Goal: Use online tool/utility: Utilize a website feature to perform a specific function

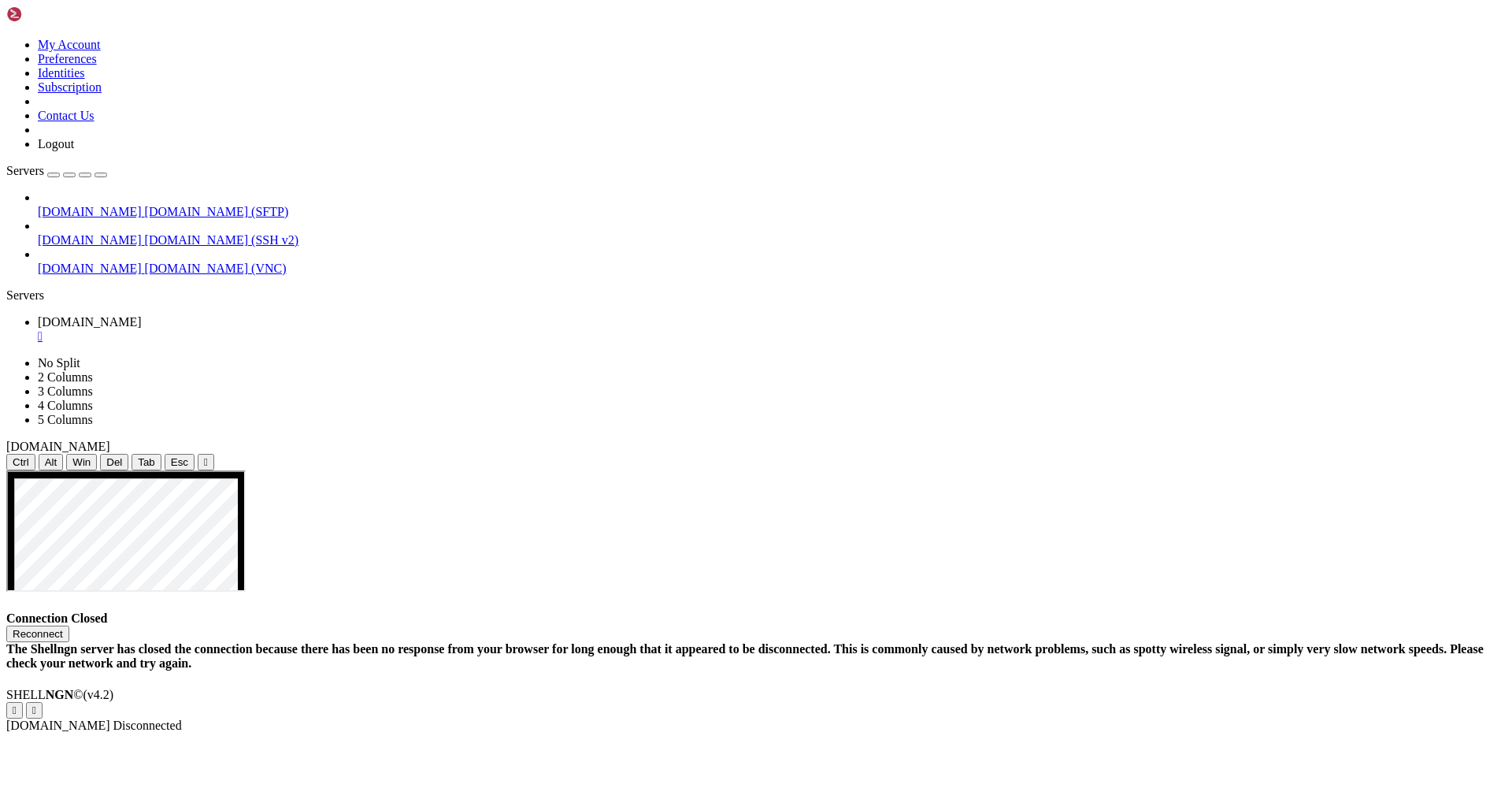
click at [69, 625] on button "Reconnect" at bounding box center [38, 634] width 63 height 17
